Goal: Transaction & Acquisition: Purchase product/service

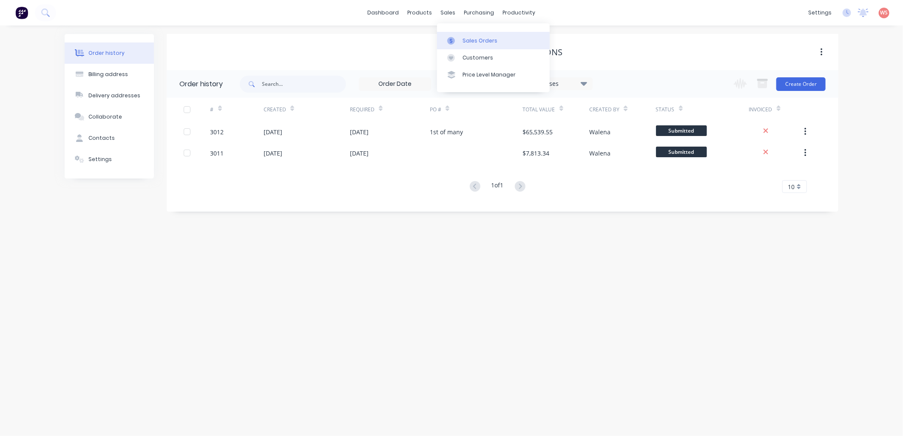
click at [489, 45] on link "Sales Orders" at bounding box center [493, 40] width 113 height 17
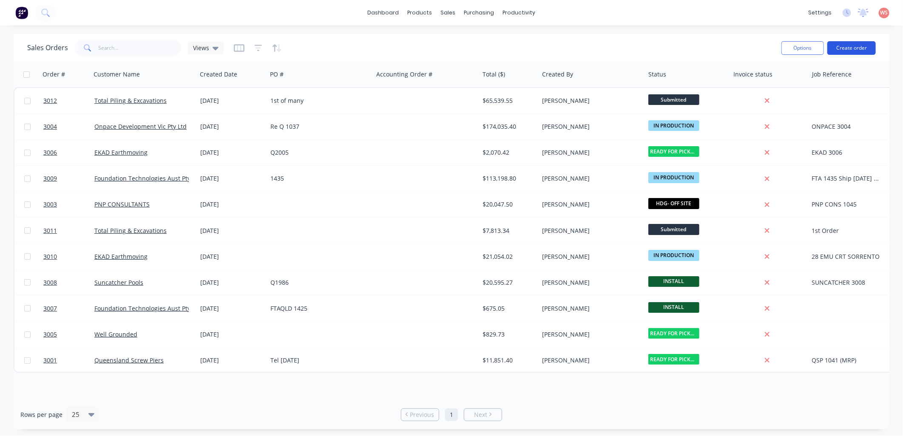
click at [863, 45] on button "Create order" at bounding box center [851, 48] width 48 height 14
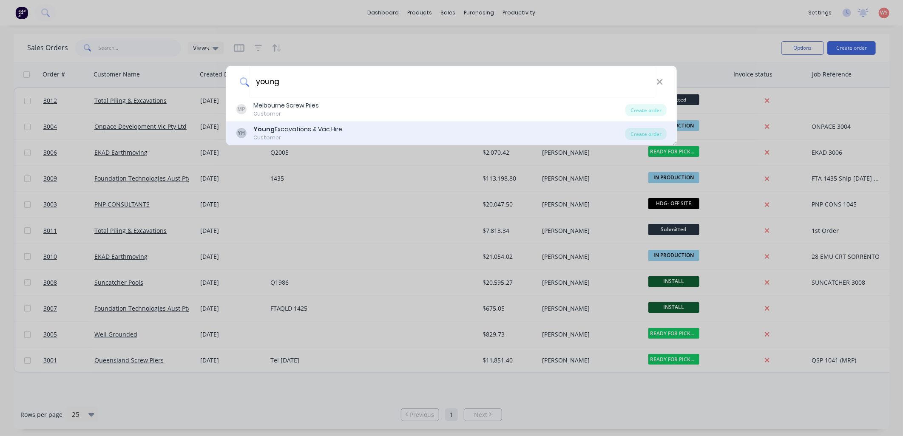
type input "young"
click at [384, 129] on div "[PERSON_NAME] Excavations & Vac Hire Customer" at bounding box center [430, 133] width 389 height 17
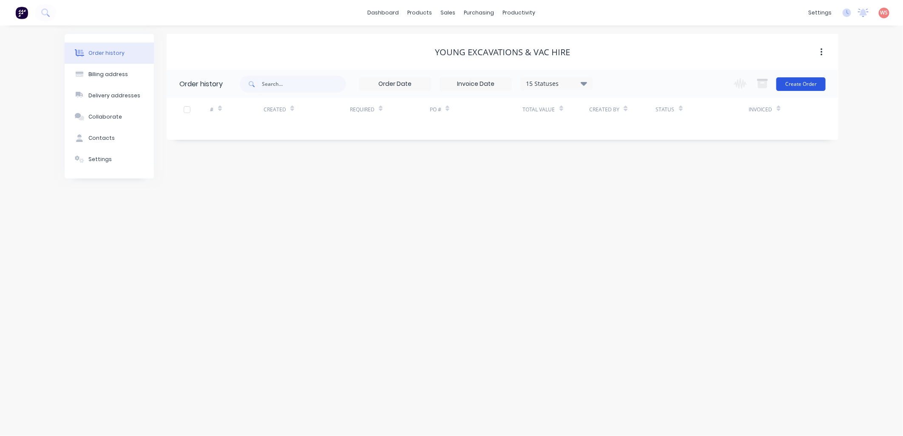
click at [808, 82] on button "Create Order" at bounding box center [800, 84] width 49 height 14
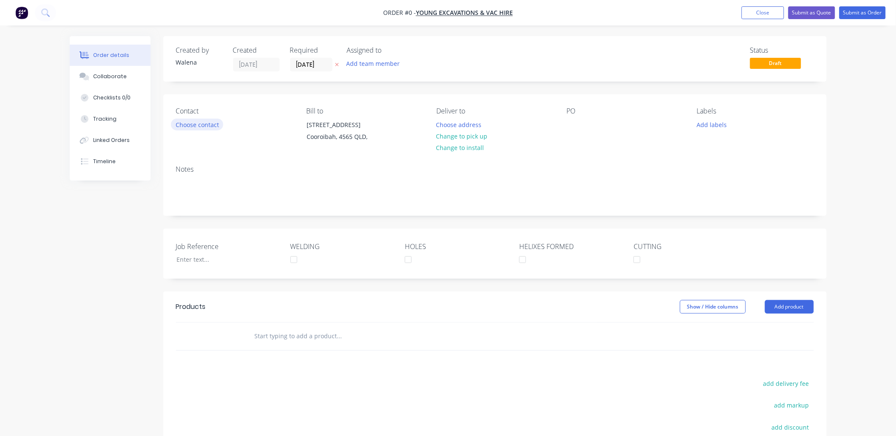
click at [210, 125] on button "Choose contact" at bounding box center [197, 124] width 52 height 11
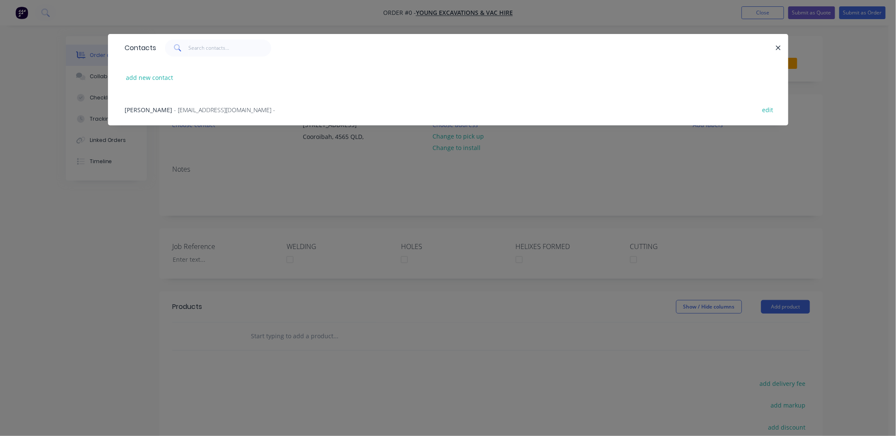
click at [197, 111] on span "- [EMAIL_ADDRESS][DOMAIN_NAME] -" at bounding box center [224, 110] width 101 height 8
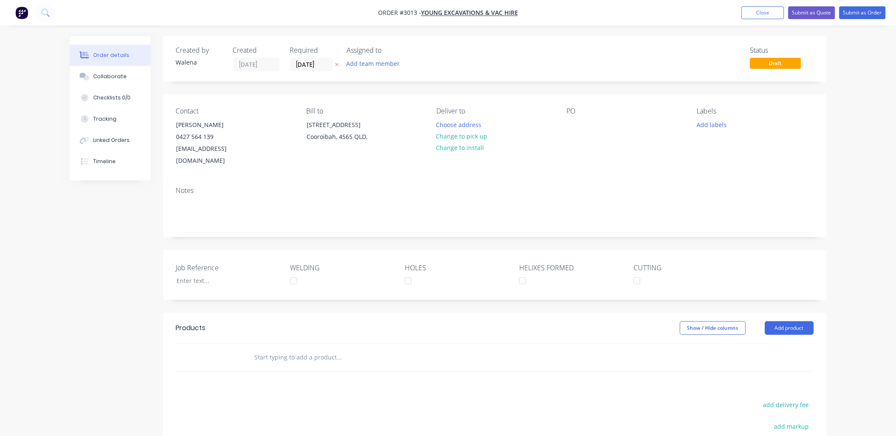
click at [190, 187] on div "Notes" at bounding box center [495, 191] width 638 height 8
click at [188, 187] on div "Notes" at bounding box center [495, 191] width 638 height 8
click at [470, 136] on button "Change to pick up" at bounding box center [461, 136] width 60 height 11
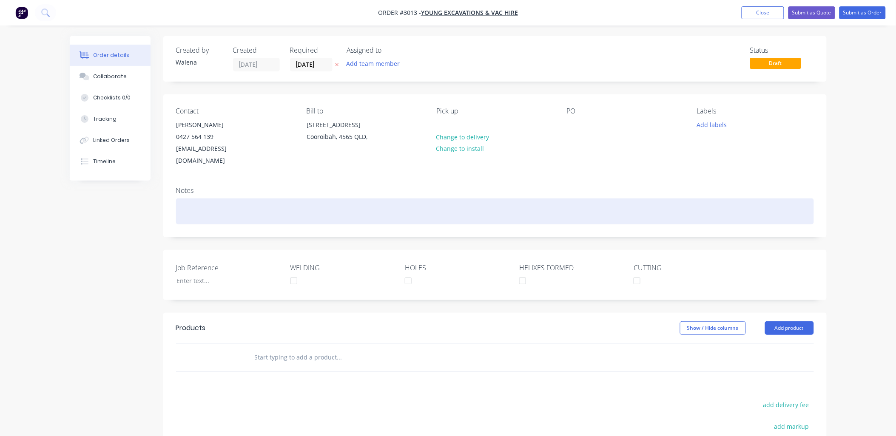
click at [194, 199] on div at bounding box center [495, 212] width 638 height 26
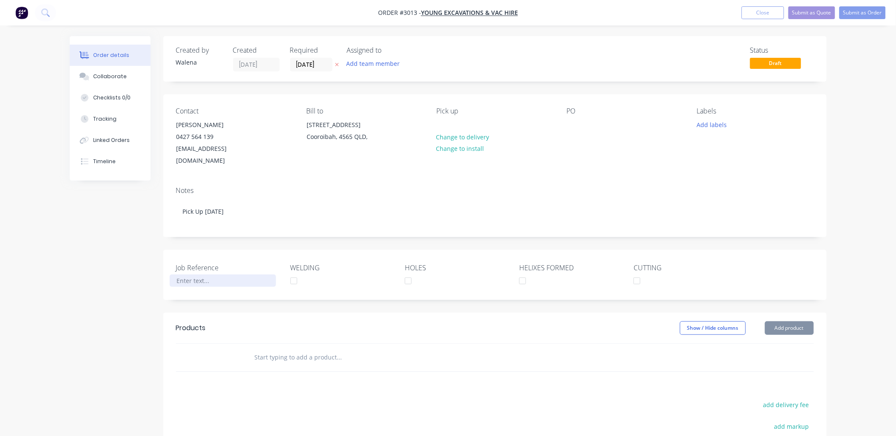
click at [225, 275] on div at bounding box center [223, 281] width 106 height 12
click at [573, 125] on div at bounding box center [574, 125] width 14 height 12
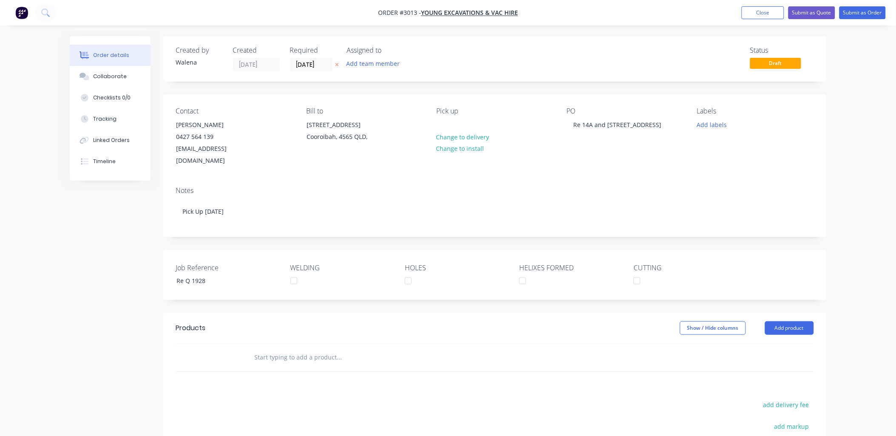
click at [744, 155] on div "Labels Add labels" at bounding box center [755, 137] width 116 height 60
click at [720, 122] on button "Add labels" at bounding box center [711, 124] width 39 height 11
click at [713, 201] on div at bounding box center [712, 200] width 17 height 17
click at [711, 230] on div at bounding box center [712, 230] width 17 height 17
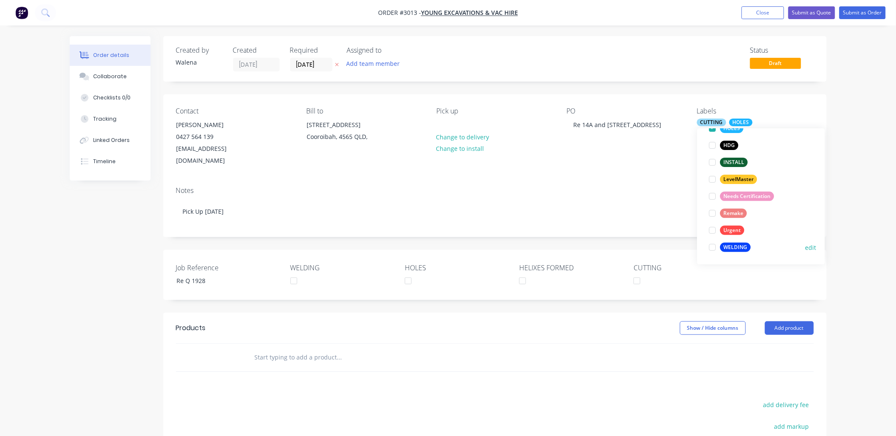
scroll to position [122, 0]
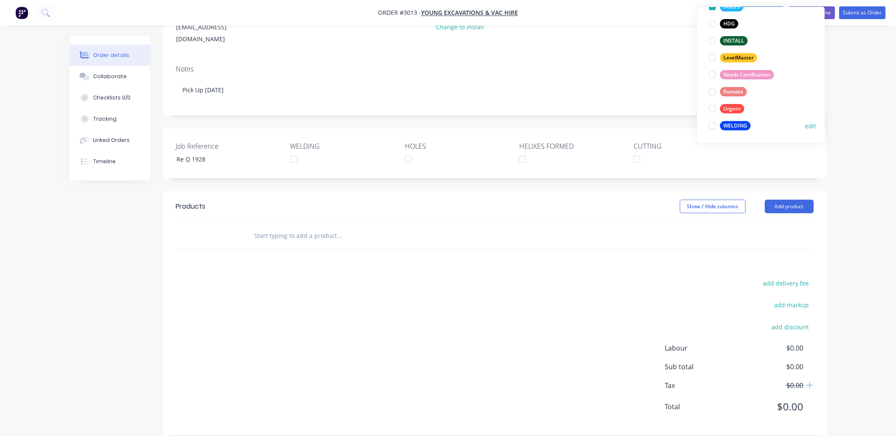
click at [713, 125] on div at bounding box center [712, 125] width 17 height 17
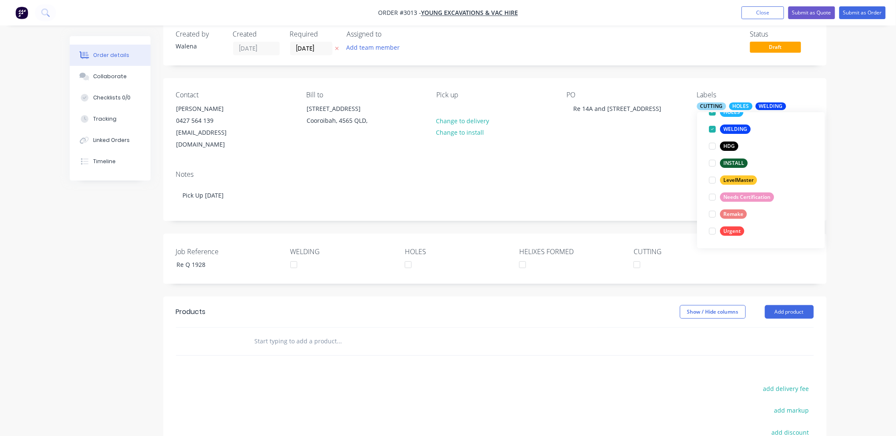
scroll to position [0, 0]
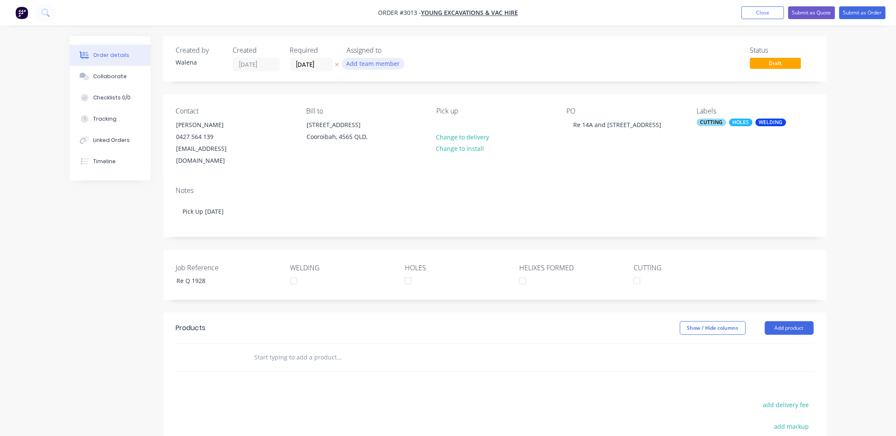
click at [384, 64] on button "Add team member" at bounding box center [373, 63] width 62 height 11
click at [360, 127] on div at bounding box center [360, 127] width 17 height 17
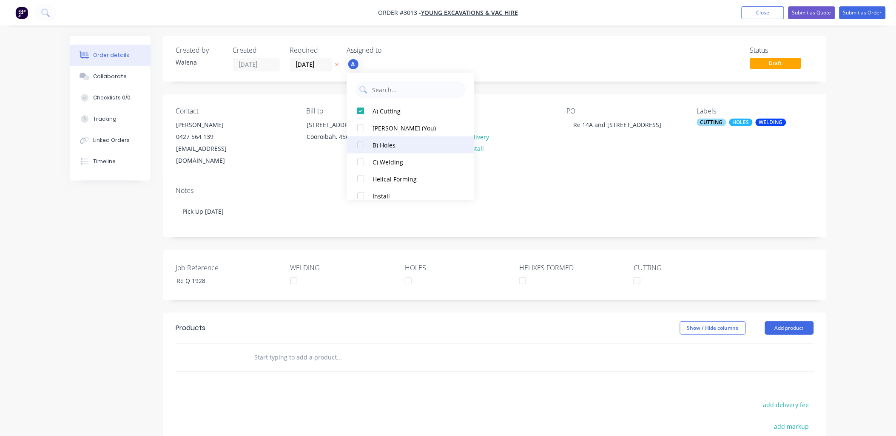
click at [359, 146] on div at bounding box center [360, 144] width 17 height 17
click at [360, 162] on div at bounding box center [360, 161] width 17 height 17
click at [644, 154] on div "PO Re [STREET_ADDRESS]" at bounding box center [625, 137] width 116 height 60
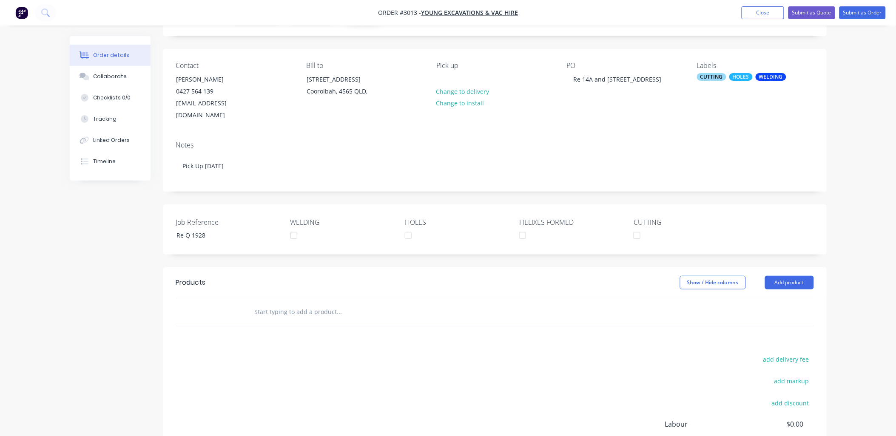
scroll to position [62, 0]
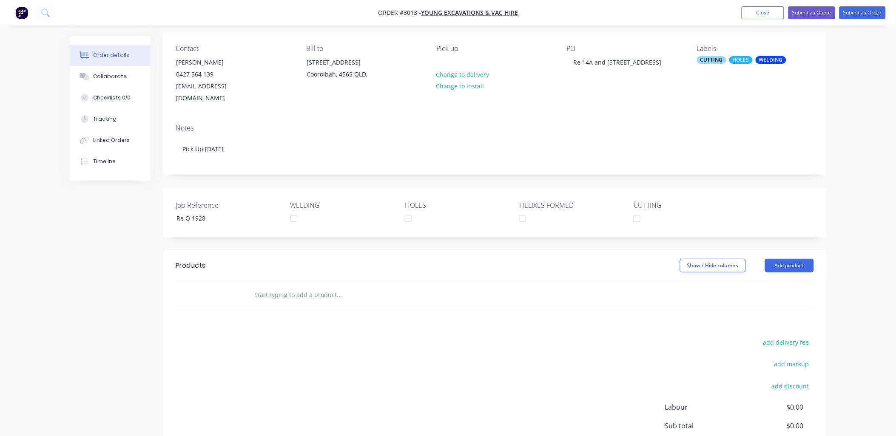
click at [234, 281] on div at bounding box center [218, 295] width 51 height 28
click at [298, 287] on input "text" at bounding box center [339, 295] width 170 height 17
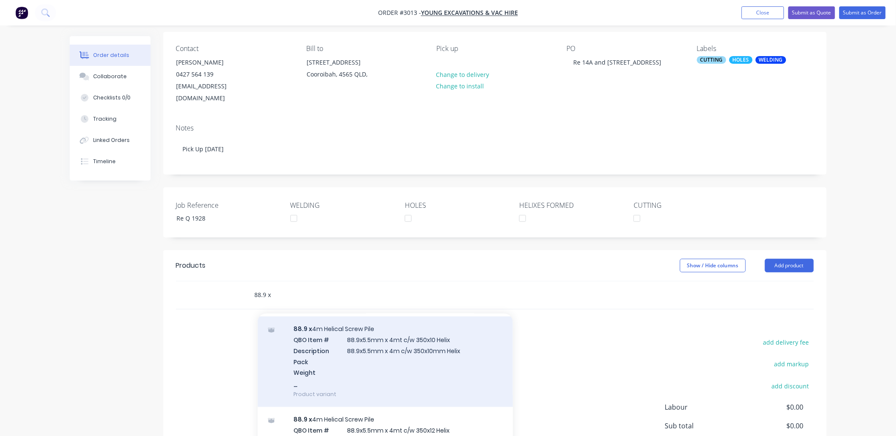
scroll to position [630, 0]
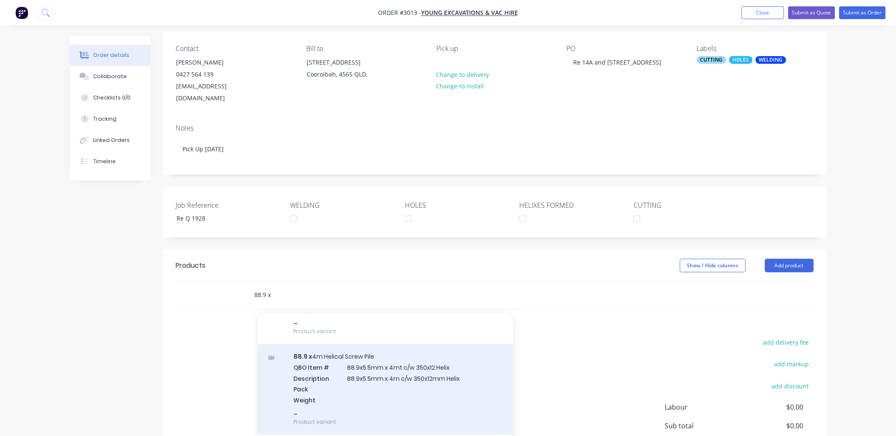
type input "88.9 x"
click at [423, 358] on div "88.9 x 4m Helical Screw Pile QBO Item # 88.9x5.5mm x 4mt c/w 350x12 Helix Descr…" at bounding box center [385, 389] width 255 height 91
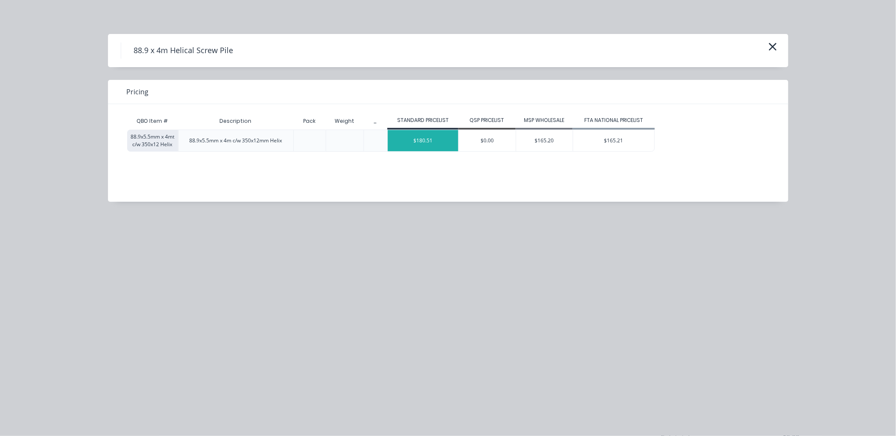
click at [429, 138] on div "$180.51" at bounding box center [423, 140] width 71 height 21
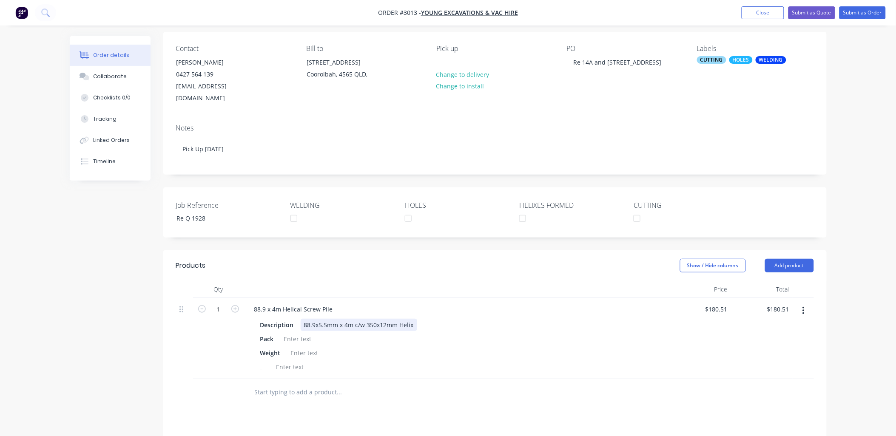
click at [360, 319] on div "88.9x5.5mm x 4m c/w 350x12mm Helix" at bounding box center [359, 325] width 116 height 12
click at [804, 306] on icon "button" at bounding box center [803, 310] width 2 height 9
click at [772, 378] on div "Delete" at bounding box center [773, 384] width 65 height 12
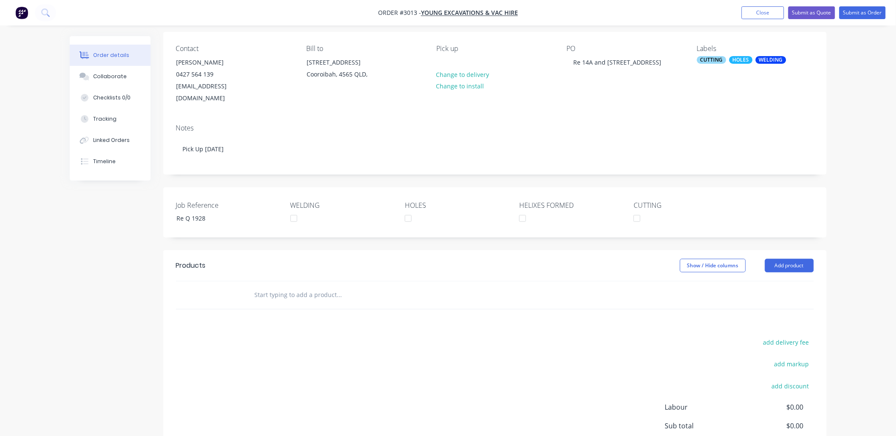
click at [278, 287] on input "text" at bounding box center [339, 295] width 170 height 17
drag, startPoint x: 355, startPoint y: 279, endPoint x: 315, endPoint y: 286, distance: 40.9
click at [312, 287] on input "88.9 x 5.5mm x 3mt c/w 350 x 12" at bounding box center [339, 295] width 170 height 17
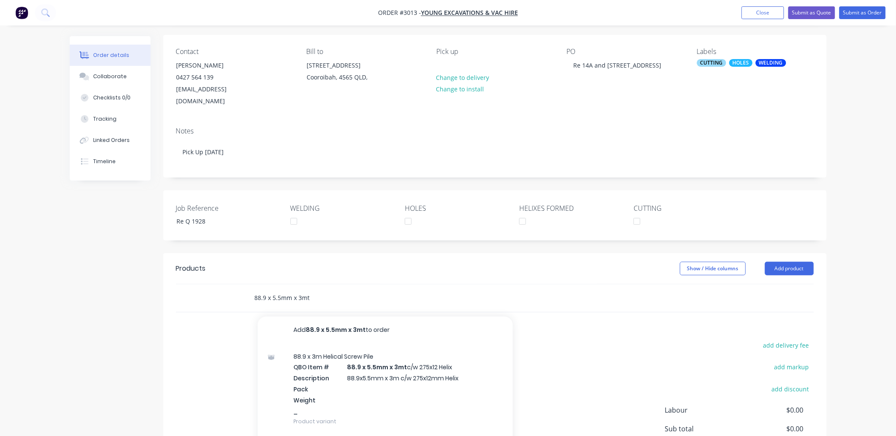
scroll to position [0, 0]
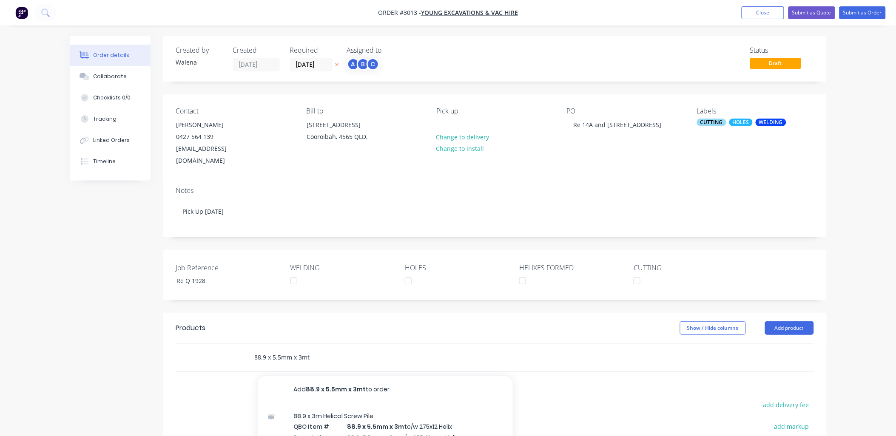
drag, startPoint x: 315, startPoint y: 346, endPoint x: 294, endPoint y: 343, distance: 21.4
click at [294, 349] on input "88.9 x 5.5mm x 3mt" at bounding box center [339, 357] width 170 height 17
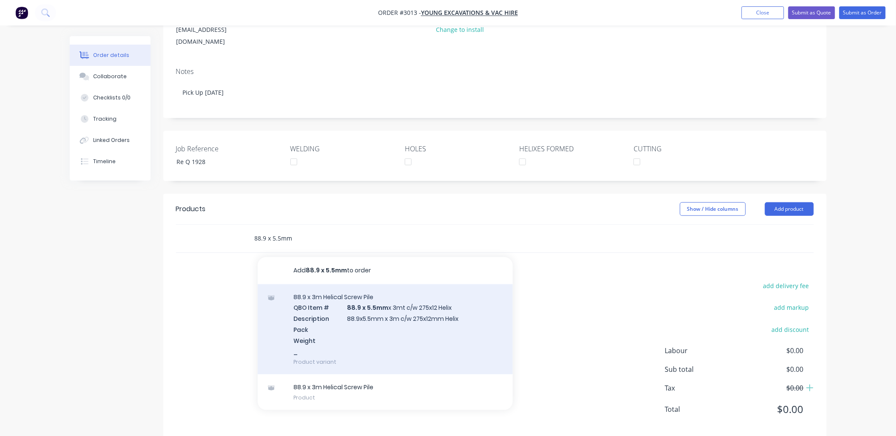
scroll to position [122, 0]
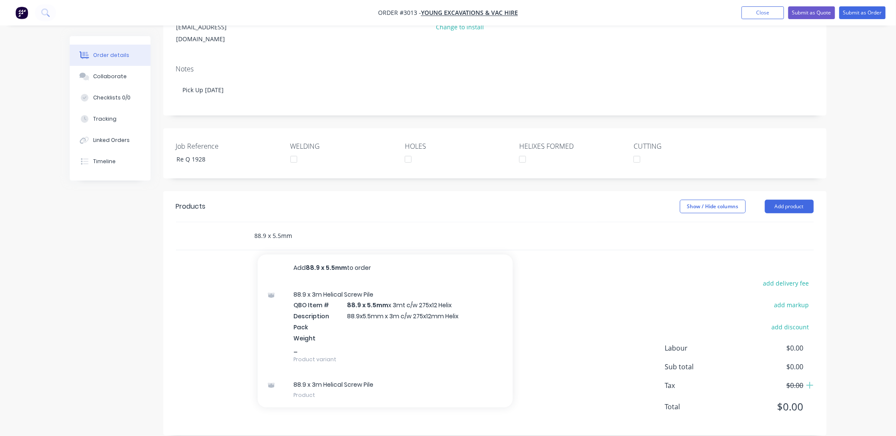
drag, startPoint x: 309, startPoint y: 221, endPoint x: 268, endPoint y: 218, distance: 41.3
click at [267, 227] on input "88.9 x 5.5mm" at bounding box center [339, 235] width 170 height 17
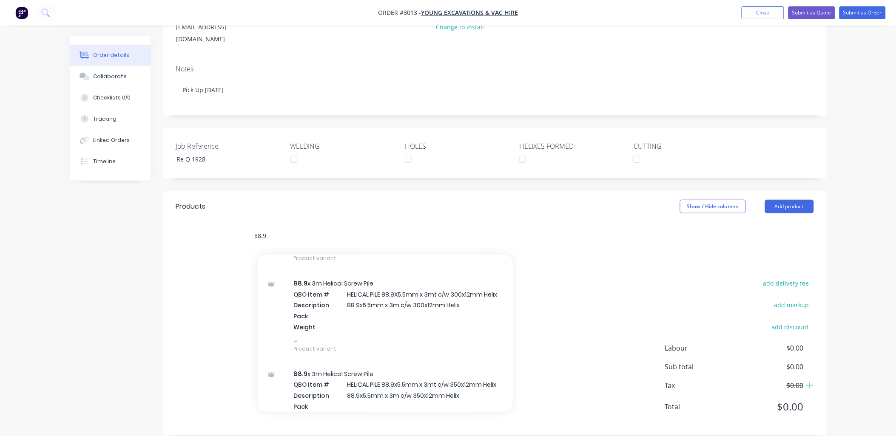
scroll to position [1574, 0]
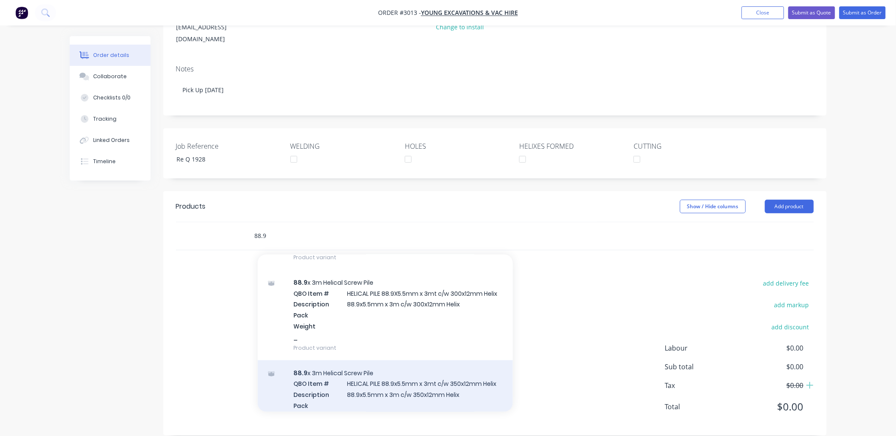
type input "88.9"
click at [424, 378] on div "88.9 x 3m Helical Screw Pile QBO Item # HELICAL PILE 88.9x5.5mm x 3mt c/w 350x1…" at bounding box center [385, 405] width 255 height 91
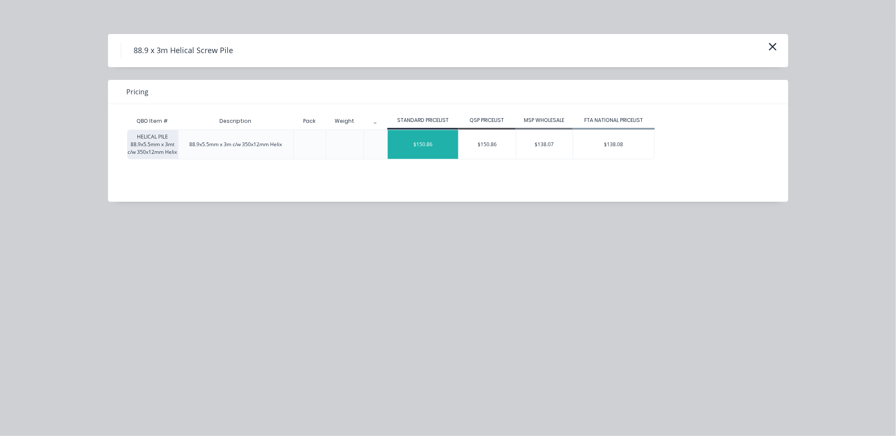
click at [412, 145] on div "$150.86" at bounding box center [423, 144] width 71 height 29
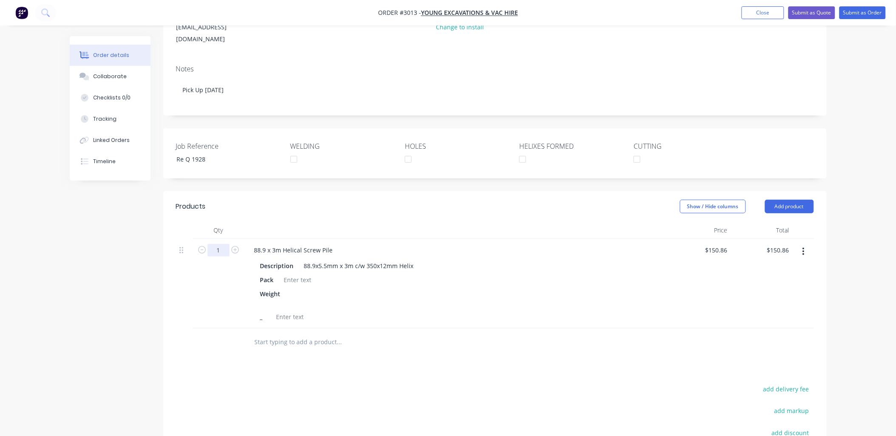
click at [218, 244] on input "1" at bounding box center [218, 250] width 22 height 13
type input "63"
type input "$9,504.18"
click at [299, 274] on div at bounding box center [298, 280] width 34 height 12
click at [289, 274] on div at bounding box center [298, 280] width 34 height 12
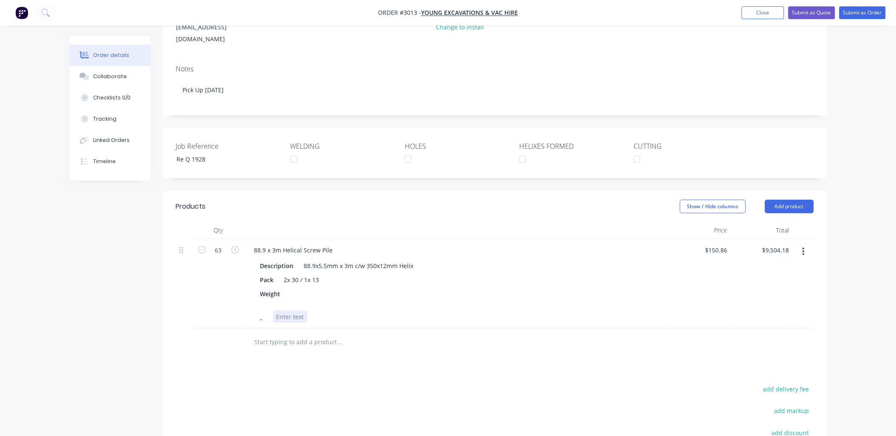
click at [281, 311] on div at bounding box center [290, 317] width 34 height 12
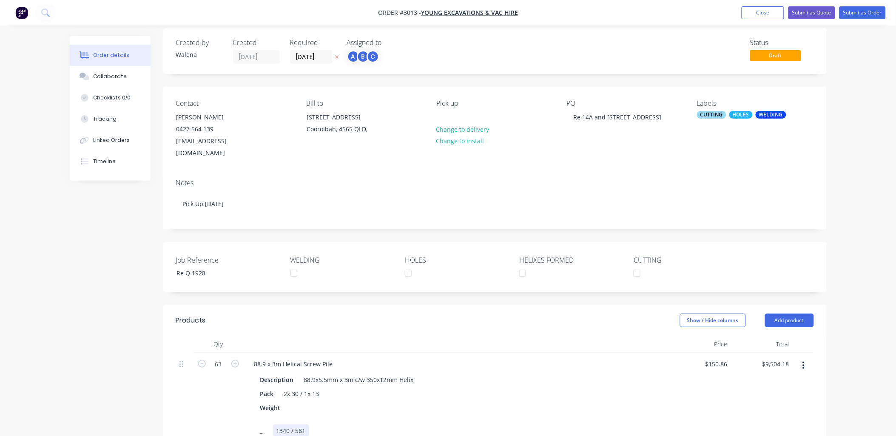
scroll to position [0, 0]
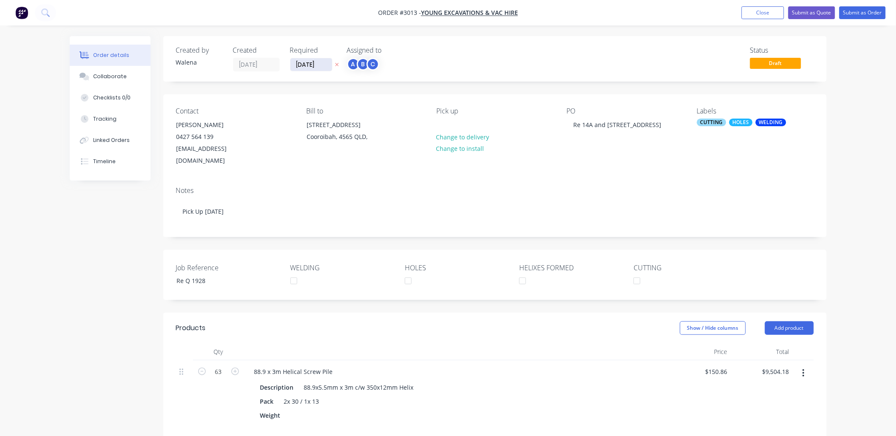
click at [325, 64] on input "[DATE]" at bounding box center [311, 64] width 42 height 13
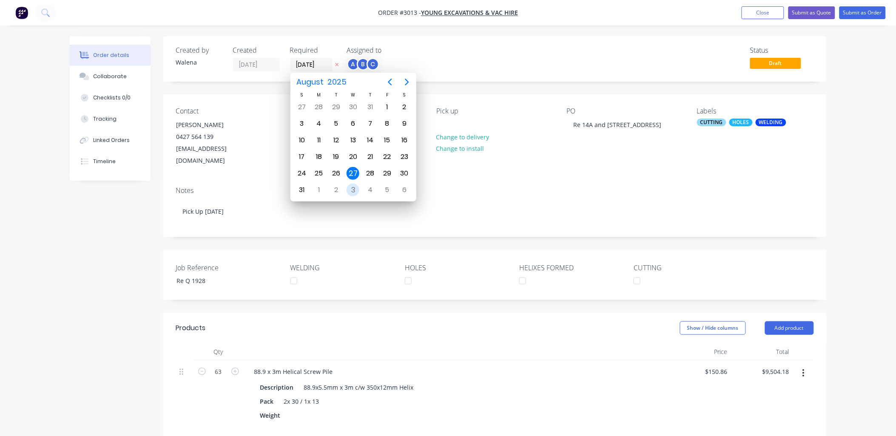
click at [353, 186] on div "3" at bounding box center [352, 190] width 13 height 13
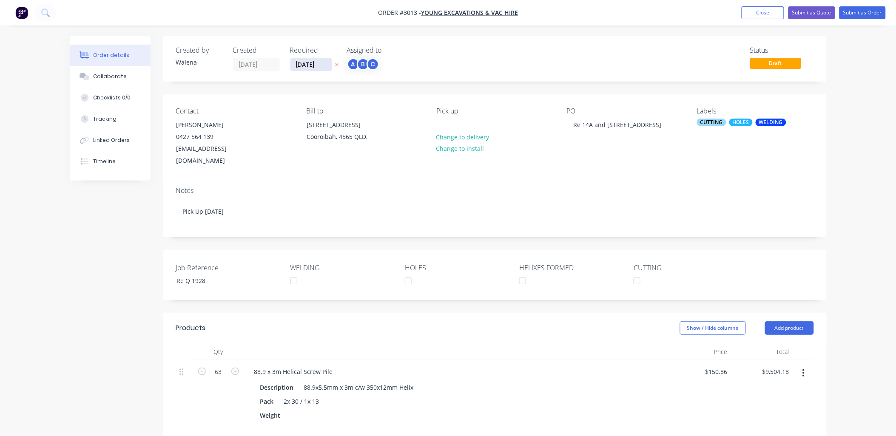
click at [323, 66] on input "[DATE]" at bounding box center [311, 64] width 42 height 13
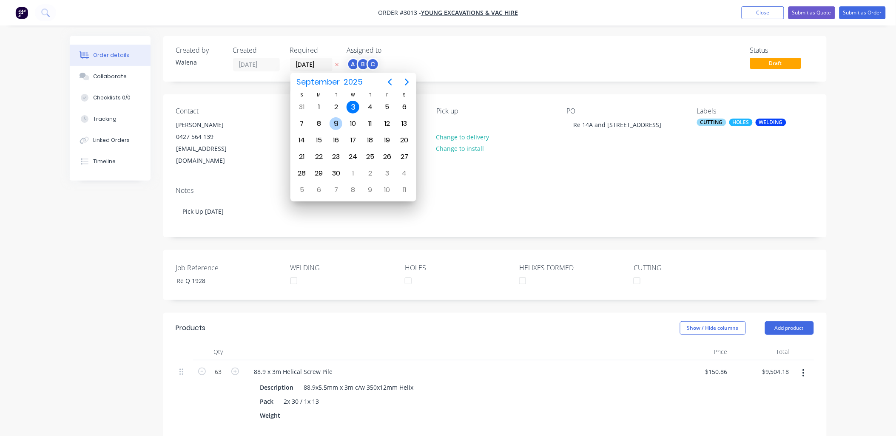
click at [336, 123] on div "9" at bounding box center [335, 123] width 13 height 13
type input "[DATE]"
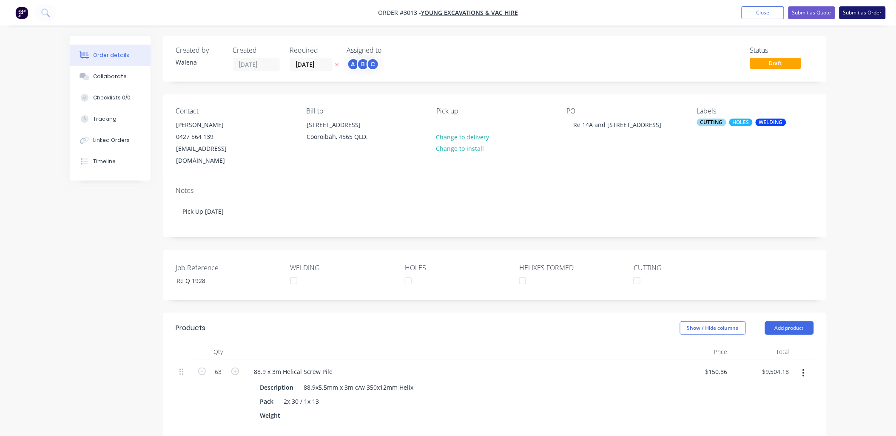
click at [868, 12] on button "Submit as Order" at bounding box center [862, 12] width 46 height 13
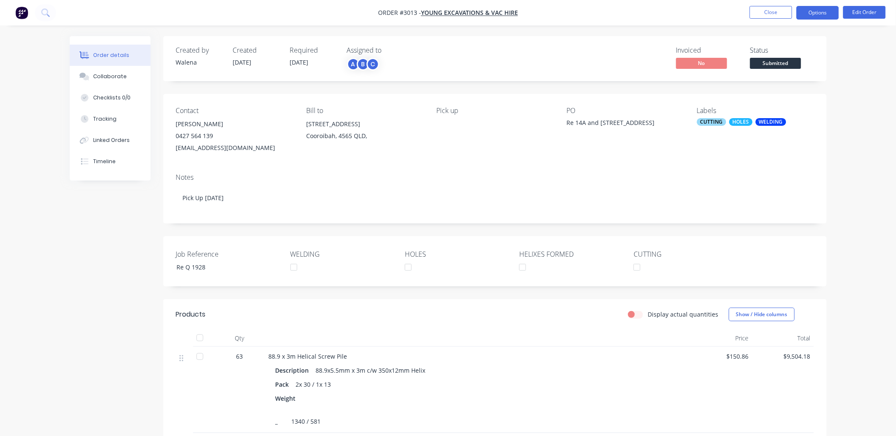
click at [828, 15] on button "Options" at bounding box center [817, 13] width 43 height 14
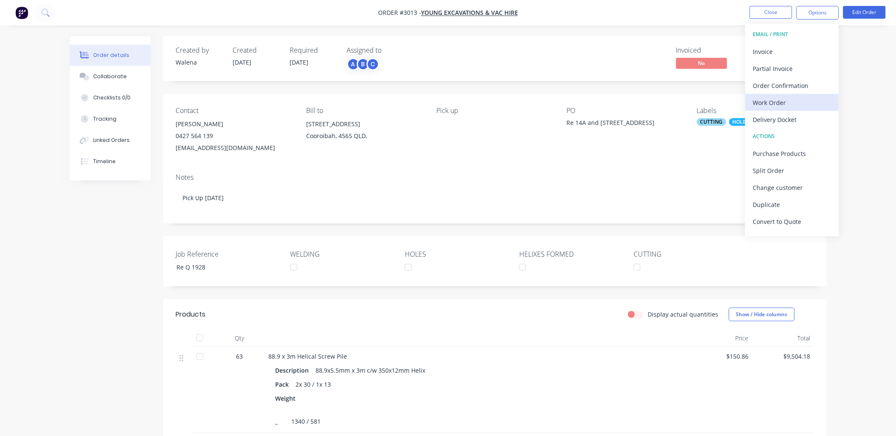
click at [789, 103] on div "Work Order" at bounding box center [792, 102] width 78 height 12
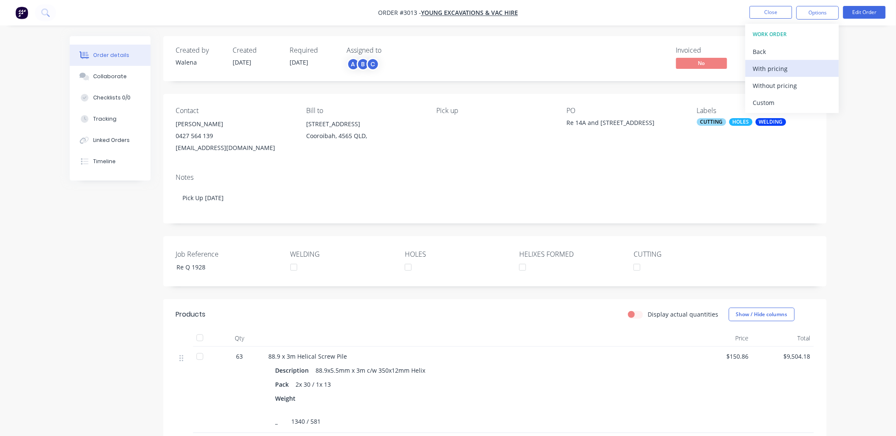
click at [787, 71] on div "With pricing" at bounding box center [792, 68] width 78 height 12
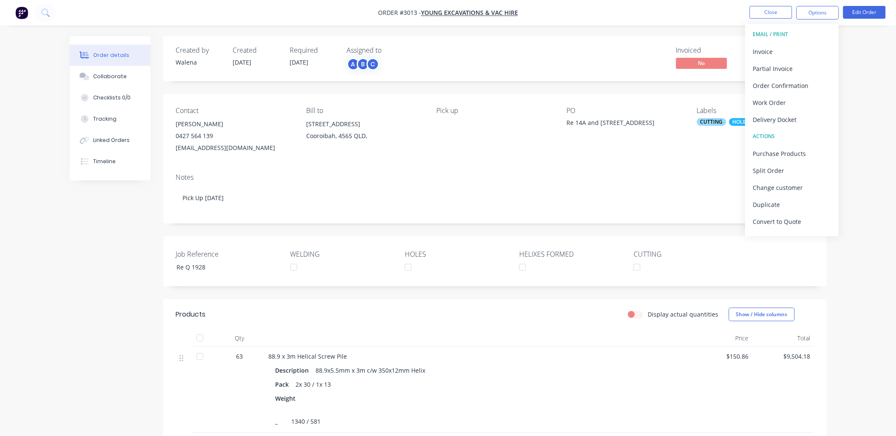
click at [616, 184] on div "Notes Pick Up [DATE]" at bounding box center [494, 195] width 663 height 57
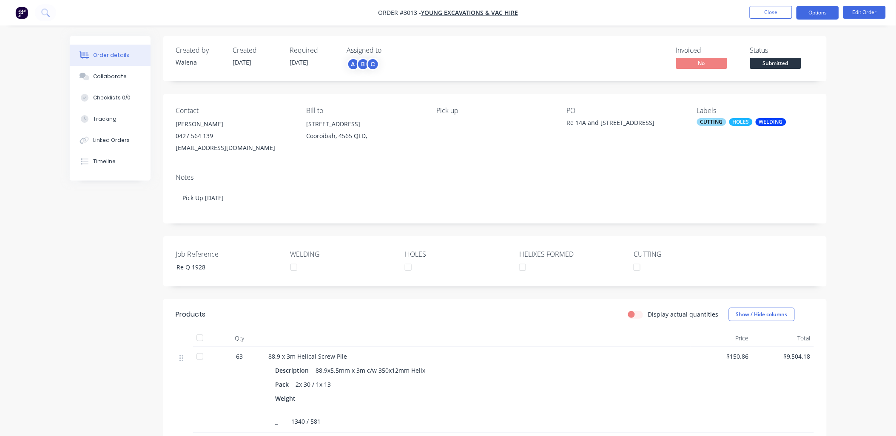
click at [819, 14] on button "Options" at bounding box center [817, 13] width 43 height 14
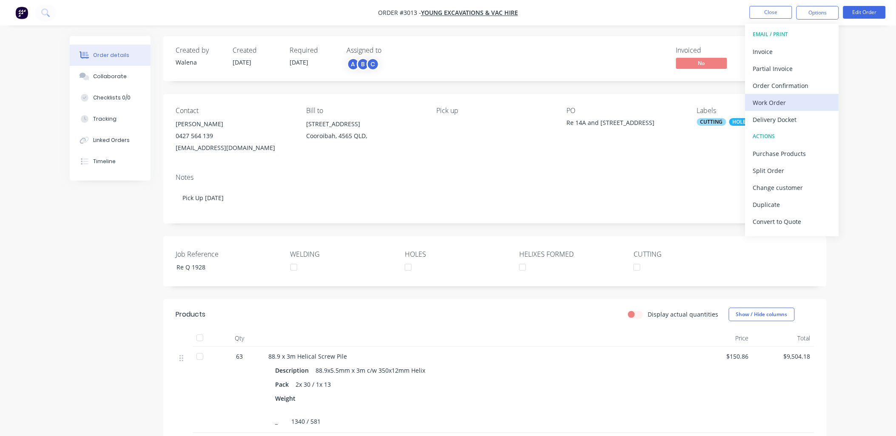
click at [789, 100] on div "Work Order" at bounding box center [792, 102] width 78 height 12
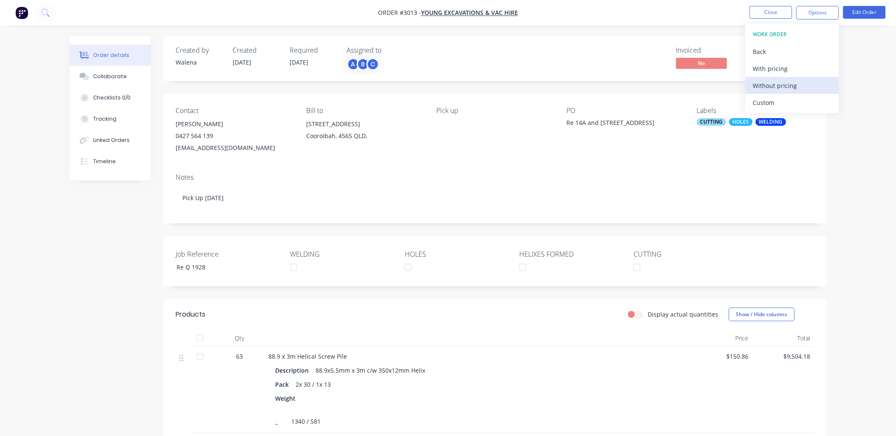
click at [792, 87] on div "Without pricing" at bounding box center [792, 85] width 78 height 12
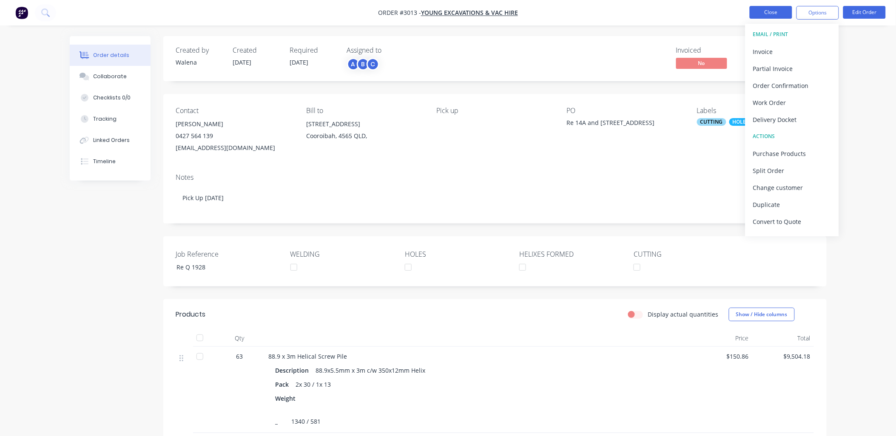
click at [774, 14] on button "Close" at bounding box center [770, 12] width 43 height 13
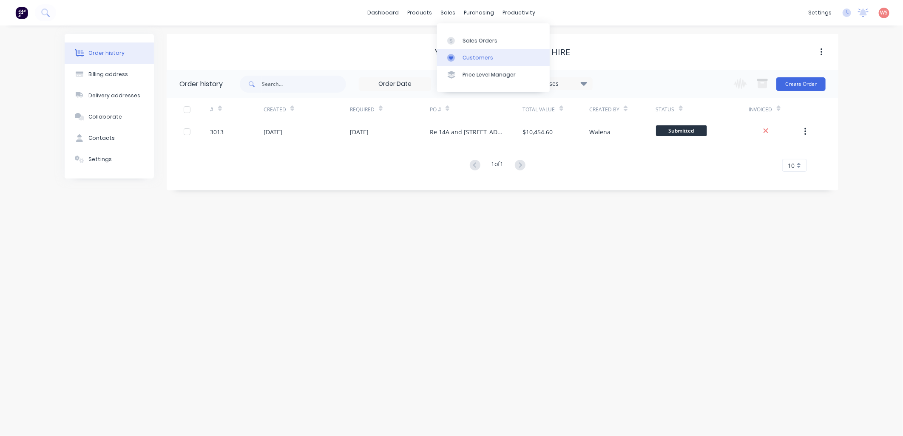
click at [469, 57] on div "Customers" at bounding box center [478, 58] width 31 height 8
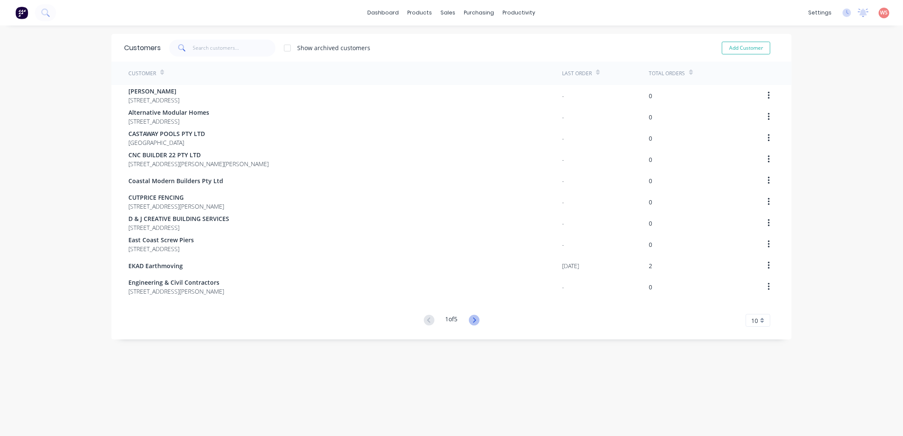
click at [473, 315] on icon at bounding box center [474, 320] width 11 height 11
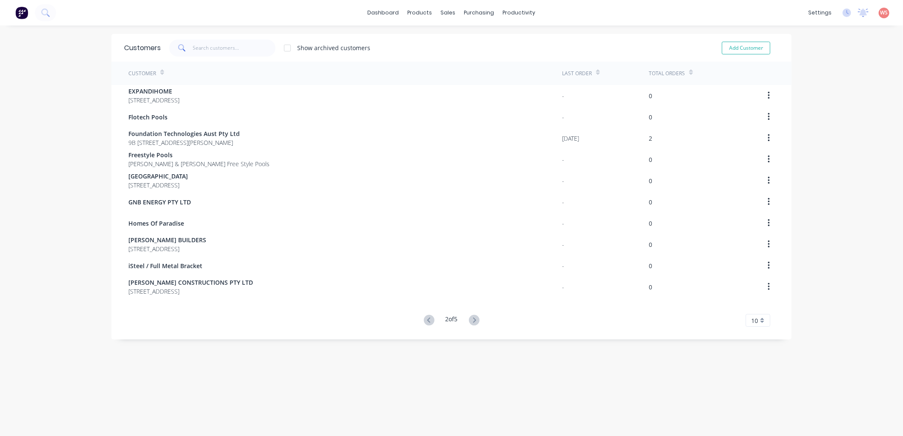
click at [473, 315] on icon at bounding box center [474, 320] width 11 height 11
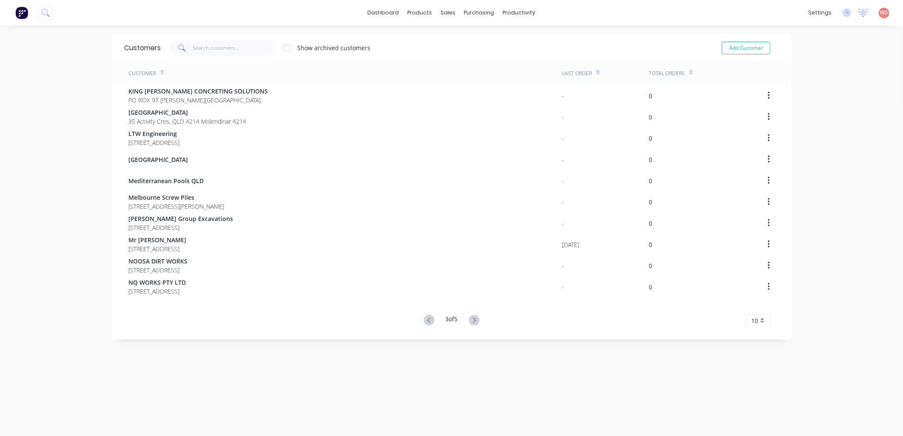
click at [473, 315] on icon at bounding box center [474, 320] width 11 height 11
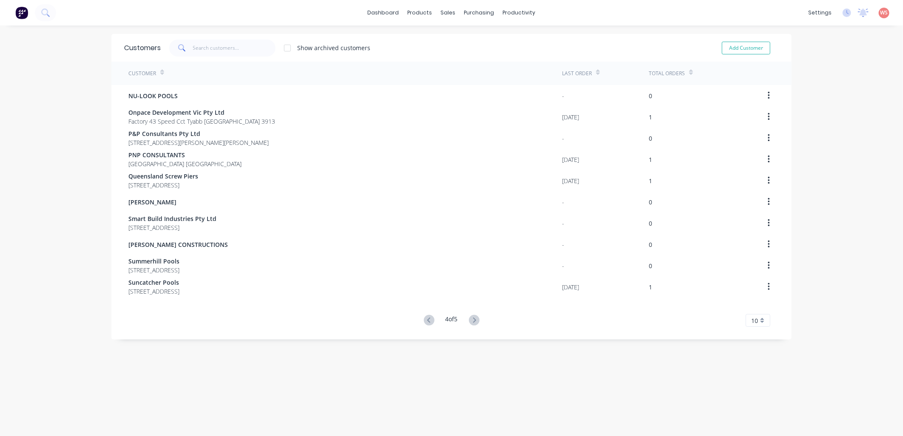
click at [473, 315] on icon at bounding box center [474, 320] width 11 height 11
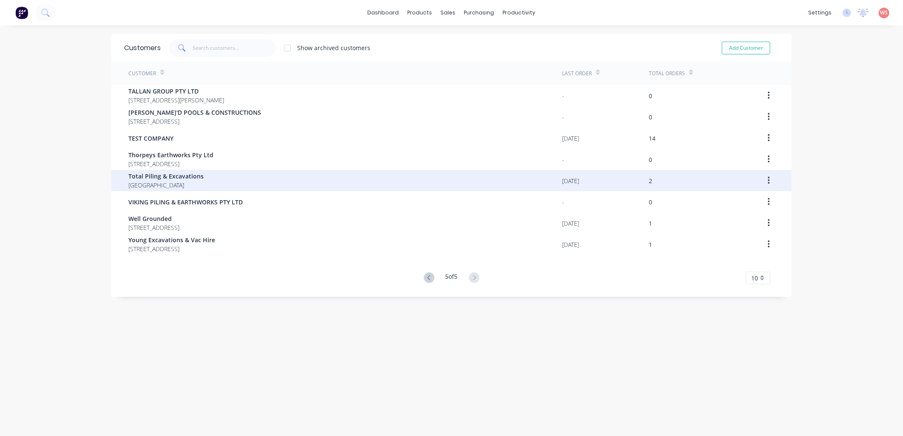
click at [179, 179] on span "Total Piling & Excavations" at bounding box center [165, 176] width 75 height 9
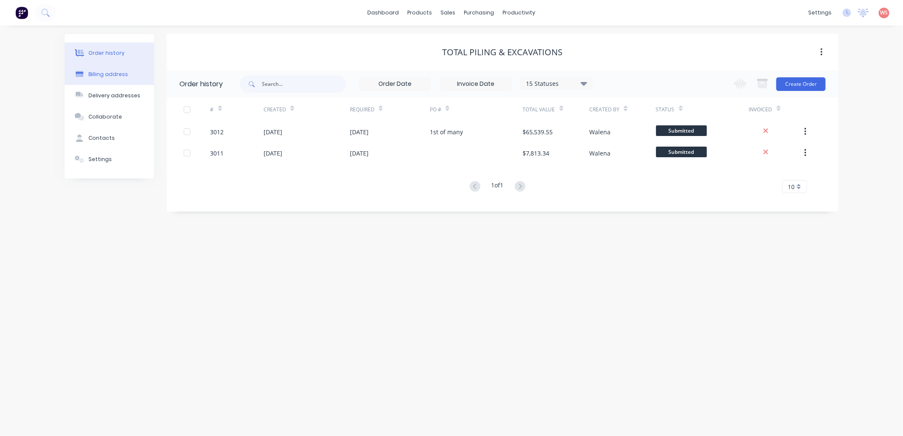
click at [122, 75] on div "Billing address" at bounding box center [108, 75] width 40 height 8
select select "AU"
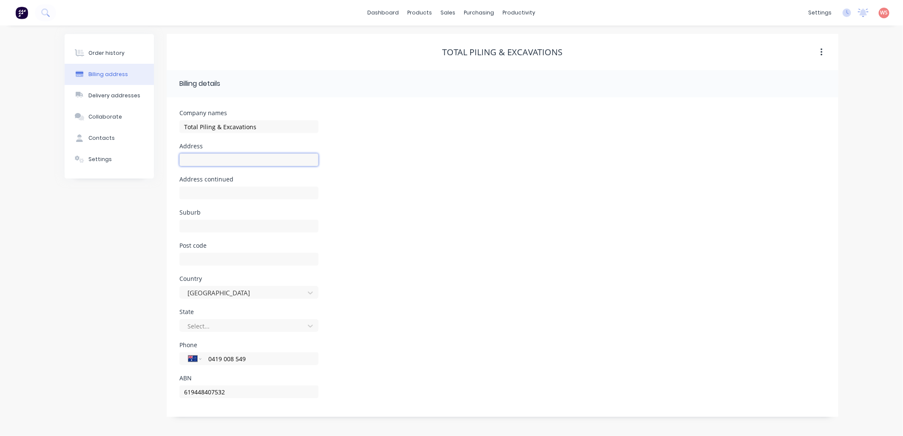
click at [227, 166] on input "text" at bounding box center [248, 159] width 139 height 13
type input "23 [PERSON_NAME] Pde"
type input "East Keilor"
type input "3036"
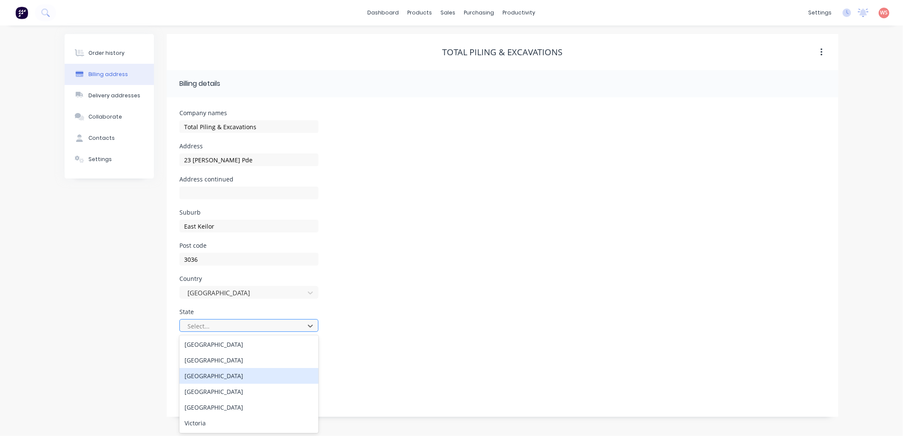
scroll to position [31, 0]
click at [282, 407] on div "Victoria" at bounding box center [248, 408] width 139 height 16
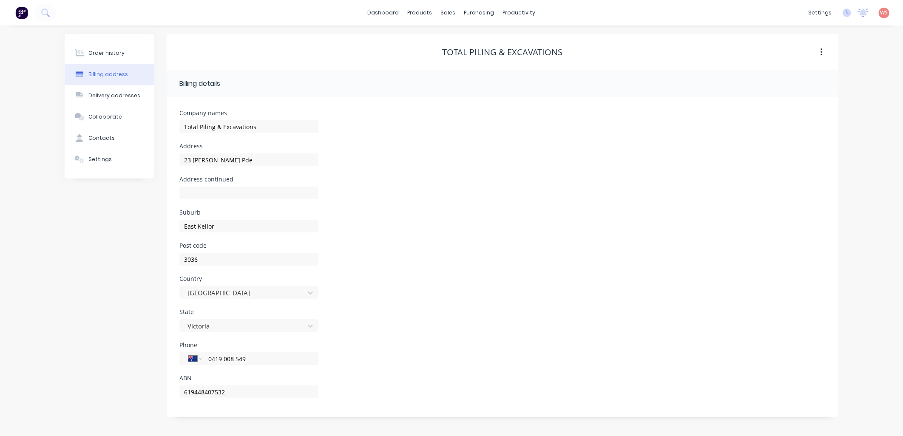
click at [497, 264] on div "Post code 3036" at bounding box center [502, 259] width 646 height 33
click at [116, 96] on div "Delivery addresses" at bounding box center [114, 96] width 52 height 8
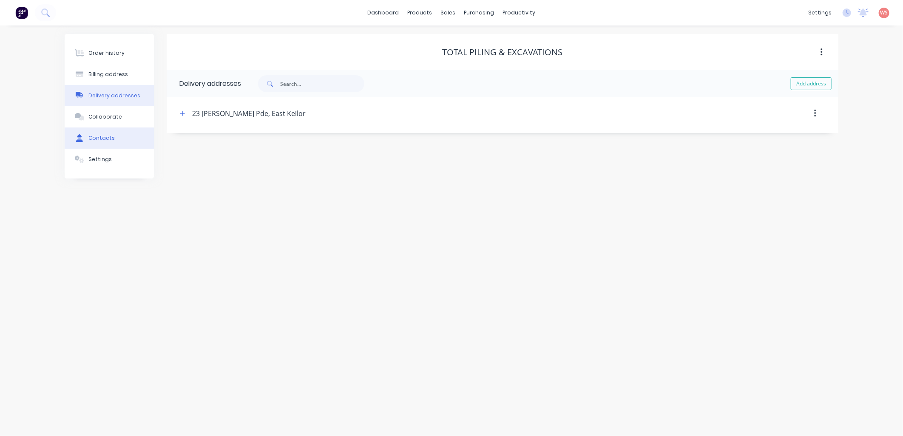
click at [110, 141] on div "Contacts" at bounding box center [101, 138] width 26 height 8
select select "AU"
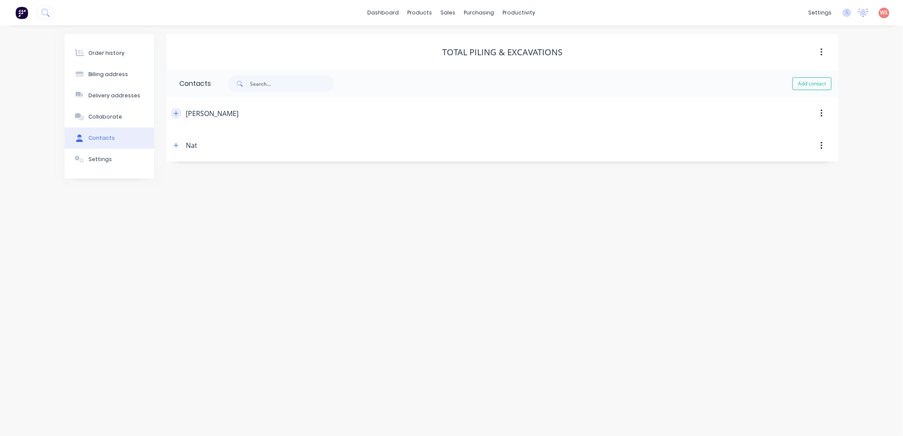
click at [176, 114] on icon "button" at bounding box center [175, 114] width 5 height 6
click at [177, 147] on icon "button" at bounding box center [175, 145] width 5 height 6
click at [0, 0] on input "text" at bounding box center [0, 0] width 0 height 0
type input "[EMAIL_ADDRESS][DOMAIN_NAME]"
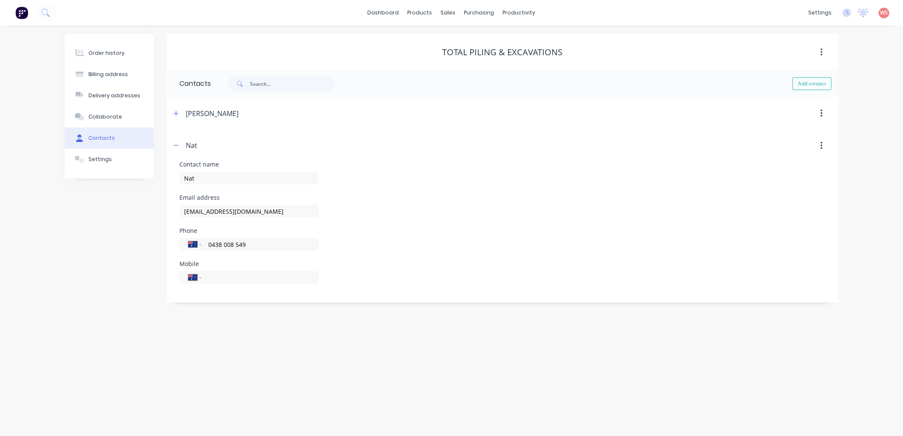
click at [271, 381] on div "Order history Billing address Delivery addresses Collaborate Contacts Settings …" at bounding box center [451, 231] width 903 height 411
